Goal: Information Seeking & Learning: Learn about a topic

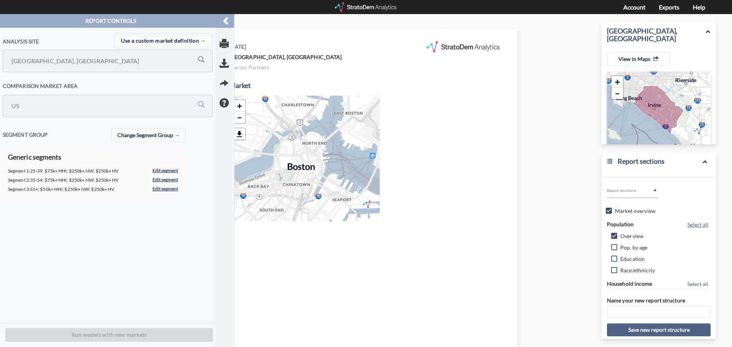
click at [114, 61] on input "[GEOGRAPHIC_DATA], [GEOGRAPHIC_DATA]" at bounding box center [92, 61] width 164 height 14
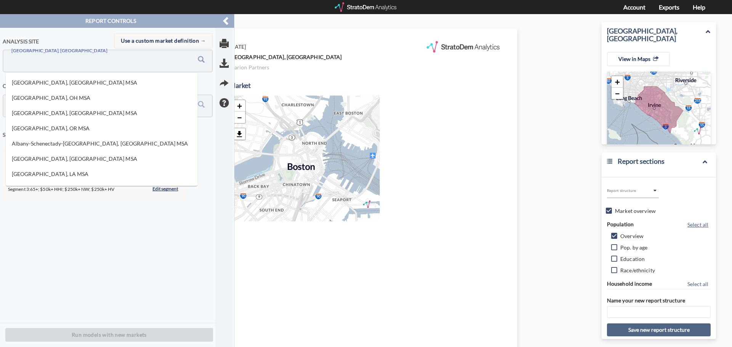
click at [114, 61] on input "[GEOGRAPHIC_DATA], [GEOGRAPHIC_DATA]" at bounding box center [92, 61] width 164 height 14
paste input "[STREET_ADDRESS]"
type input "[STREET_ADDRESS]"
click at [207, 86] on h4 "Comparison market area" at bounding box center [108, 86] width 210 height 6
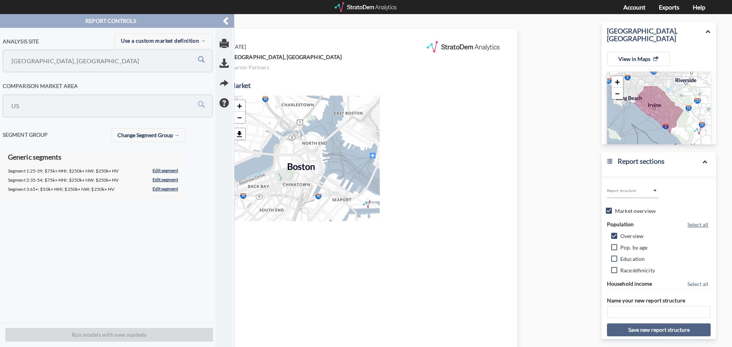
click at [50, 59] on input "[GEOGRAPHIC_DATA], [GEOGRAPHIC_DATA]" at bounding box center [92, 61] width 164 height 14
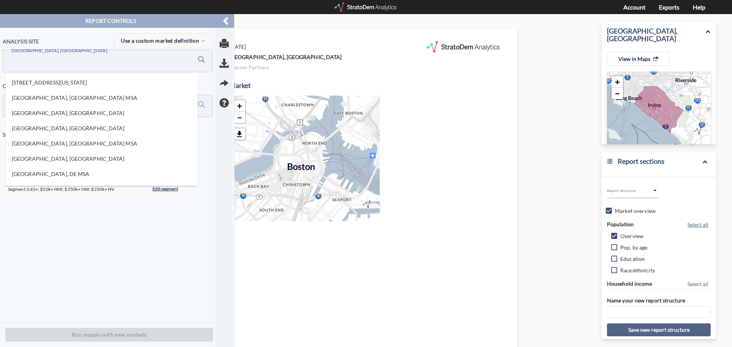
paste input "[STREET_ADDRESS]"
click at [55, 79] on li "[STREET_ADDRESS][US_STATE]" at bounding box center [102, 82] width 192 height 13
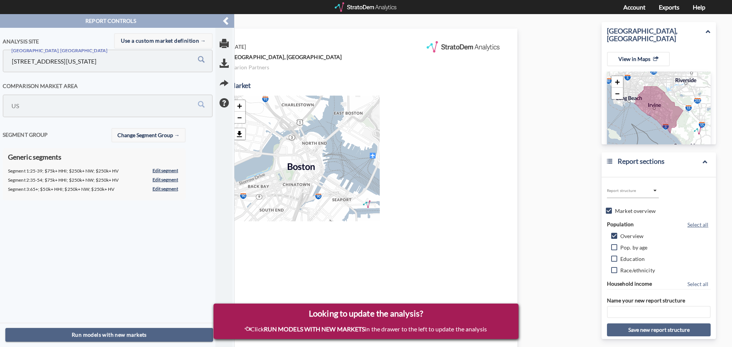
type input "[STREET_ADDRESS][US_STATE]"
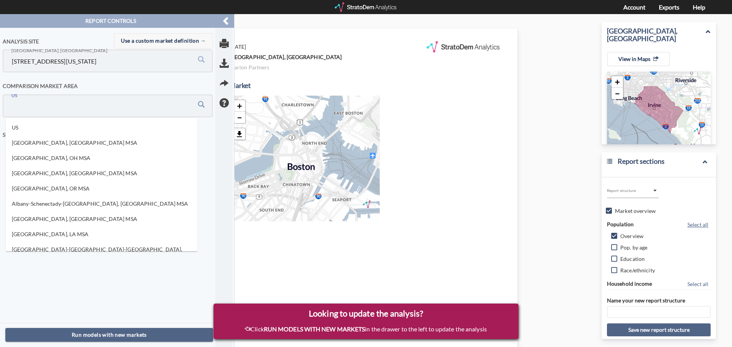
click at [47, 109] on input "US" at bounding box center [92, 106] width 164 height 14
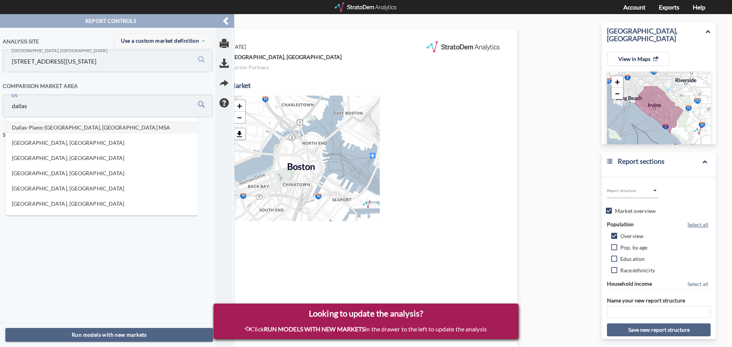
click at [59, 132] on li "Dallas-Plano-[GEOGRAPHIC_DATA], [GEOGRAPHIC_DATA] MSA" at bounding box center [102, 127] width 192 height 13
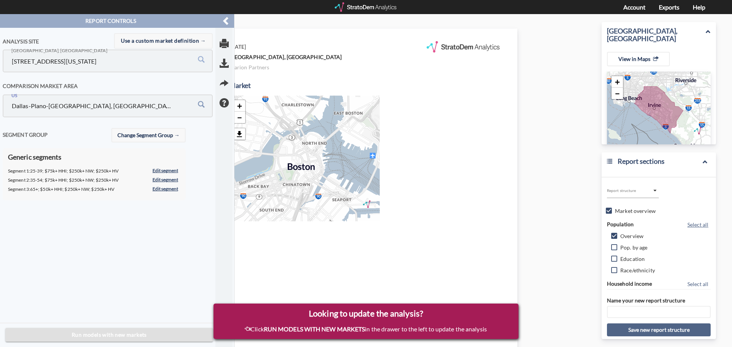
type input "Dallas-Plano-[GEOGRAPHIC_DATA], [GEOGRAPHIC_DATA] MSA"
click at [102, 339] on span "Run models with new markets" at bounding box center [109, 336] width 196 height 10
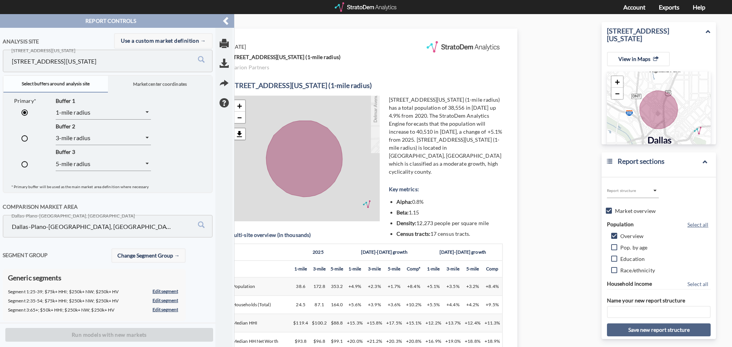
click at [26, 137] on input "radio" at bounding box center [24, 140] width 16 height 16
radio input "true"
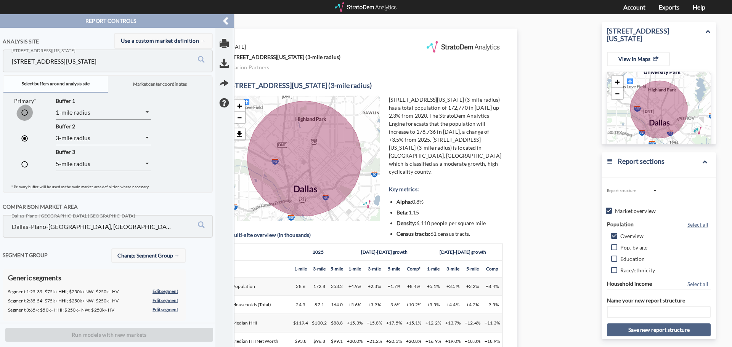
click at [26, 113] on input "radio" at bounding box center [24, 114] width 16 height 16
radio input "true"
radio input "false"
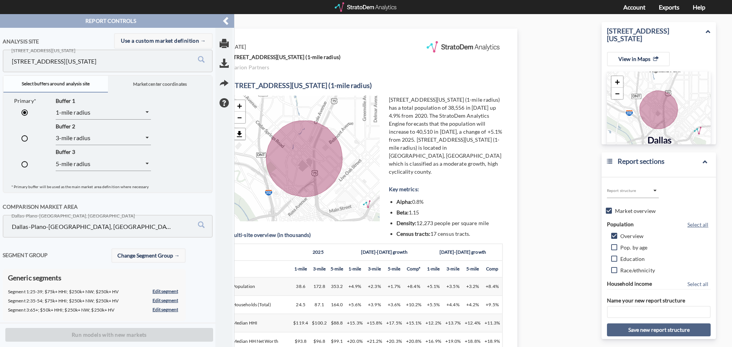
click at [228, 20] on span at bounding box center [227, 21] width 10 height 14
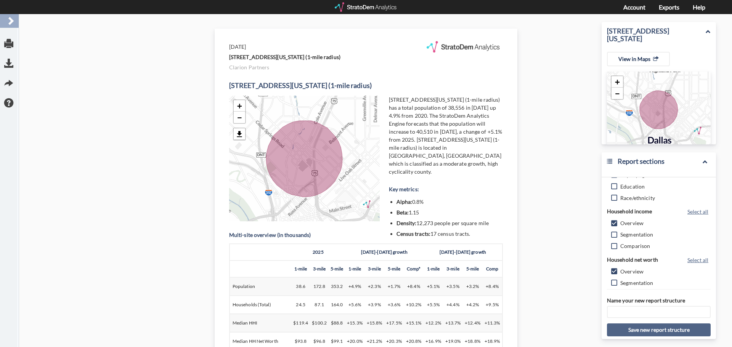
scroll to position [76, 0]
click at [629, 234] on span "Segmentation" at bounding box center [637, 231] width 33 height 8
click at [619, 234] on input "Segmentation" at bounding box center [615, 233] width 8 height 8
checkbox input "true"
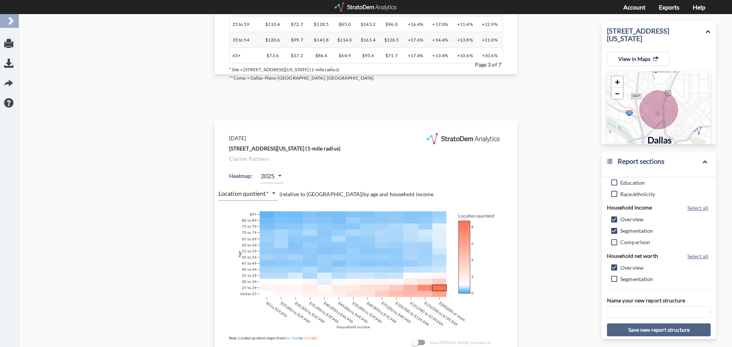
scroll to position [1259, 0]
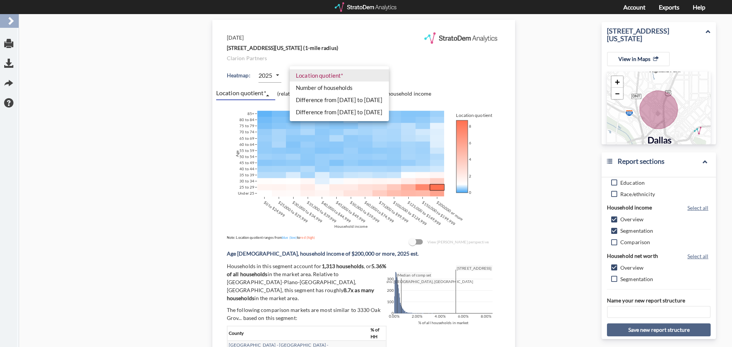
click at [325, 77] on body "/markets/address/32.80369,-96.79758|[STREET_ADDRESS][US_STATE]/metro/19124 Repo…" at bounding box center [366, 214] width 732 height 2916
click at [327, 90] on li "Number of households" at bounding box center [339, 88] width 99 height 12
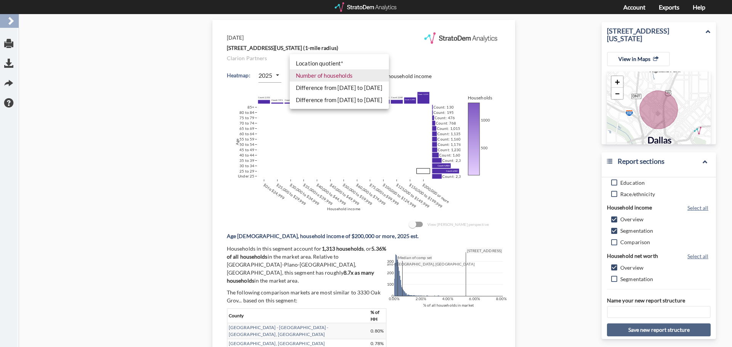
click at [313, 72] on body "/markets/address/32.80369,-96.79758|[STREET_ADDRESS][US_STATE]/metro/19124 Repo…" at bounding box center [366, 214] width 732 height 2916
click at [336, 66] on li "Location quotient*" at bounding box center [339, 63] width 99 height 12
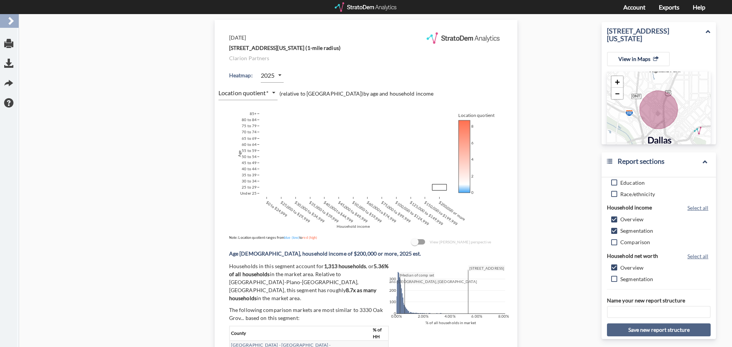
click at [103, 161] on div "Report controls Analysis site Use a custom market definition → [STREET_ADDRESS]…" at bounding box center [366, 214] width 732 height 2916
click at [158, 145] on div "Report controls Analysis site Use a custom market definition → [STREET_ADDRESS]…" at bounding box center [366, 214] width 732 height 2916
click at [322, 75] on body "/markets/address/32.80369,-96.79758|[STREET_ADDRESS][US_STATE]/metro/19124 Repo…" at bounding box center [366, 214] width 732 height 2916
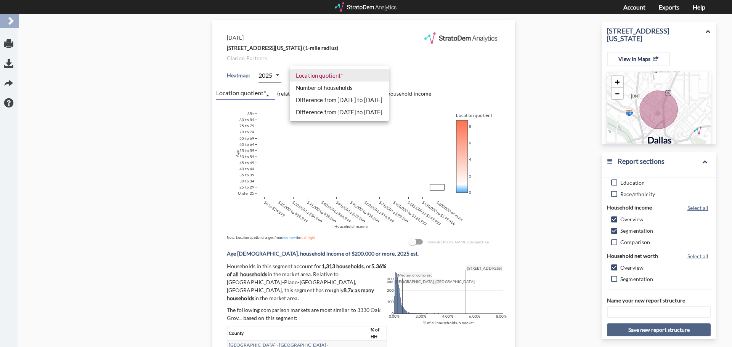
click at [324, 114] on li "Difference from [DATE] to [DATE]" at bounding box center [339, 112] width 99 height 12
type input "COUNT_DIFF_FUTURE"
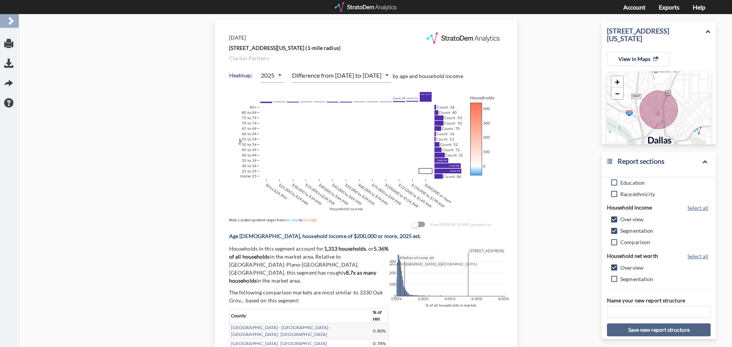
click at [529, 122] on div "Report controls Analysis site Use a custom market definition → [STREET_ADDRESS]…" at bounding box center [366, 214] width 732 height 2916
